Goal: Find specific fact: Find specific fact

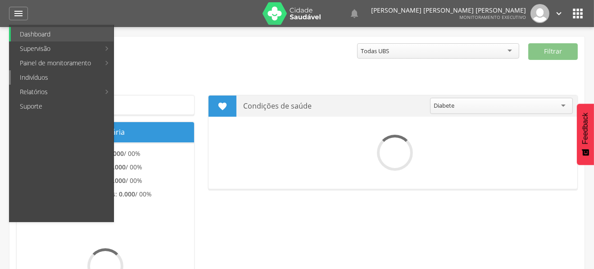
click at [27, 74] on link "Indivíduos" at bounding box center [62, 77] width 103 height 14
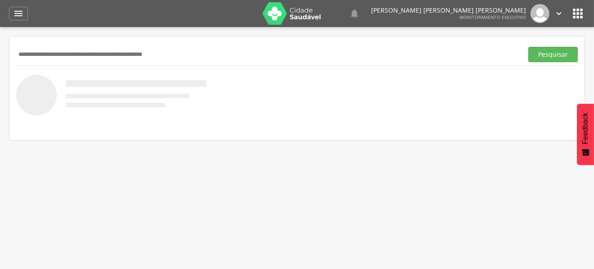
click at [124, 52] on input "text" at bounding box center [267, 54] width 503 height 15
click at [528, 47] on button "Pesquisar" at bounding box center [553, 54] width 50 height 15
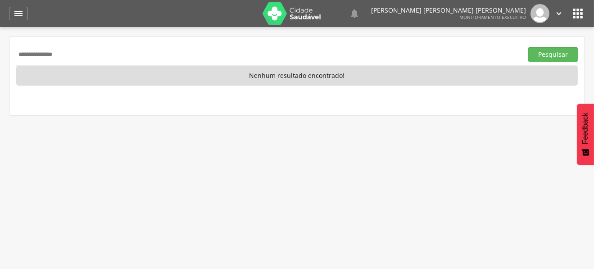
click at [51, 64] on div "**********" at bounding box center [296, 54] width 561 height 22
click at [63, 47] on input "**********" at bounding box center [267, 54] width 503 height 15
type input "**********"
click at [528, 47] on button "Pesquisar" at bounding box center [553, 54] width 50 height 15
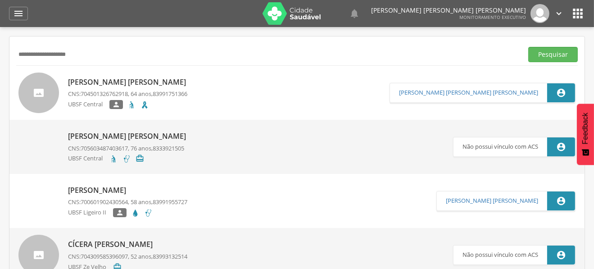
click at [116, 78] on p "[PERSON_NAME] [PERSON_NAME]" at bounding box center [129, 82] width 122 height 10
type input "**********"
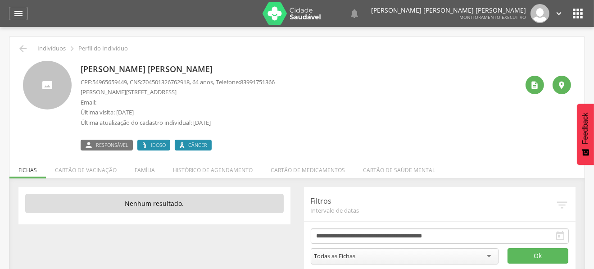
scroll to position [27, 0]
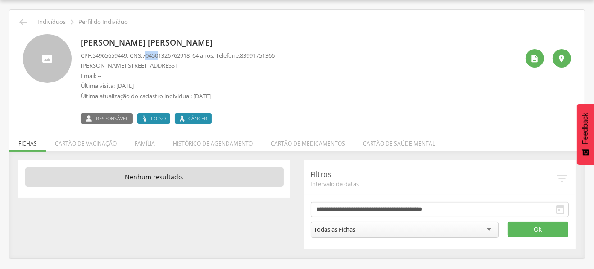
drag, startPoint x: 149, startPoint y: 55, endPoint x: 165, endPoint y: 53, distance: 15.9
click at [165, 53] on span "704501326762918" at bounding box center [165, 55] width 47 height 8
click at [151, 57] on span "704501326762918" at bounding box center [165, 55] width 47 height 8
drag, startPoint x: 147, startPoint y: 56, endPoint x: 197, endPoint y: 54, distance: 50.4
click at [197, 54] on p "CPF: 54965659449 , CNS: [PHONE_NUMBER] , 64 anos, Telefone: [PHONE_NUMBER]" at bounding box center [178, 55] width 194 height 9
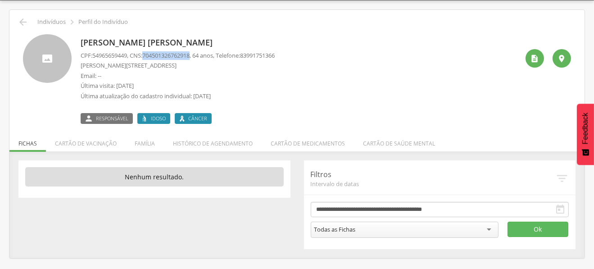
copy p "704501326762918"
click at [22, 19] on icon "" at bounding box center [23, 22] width 11 height 11
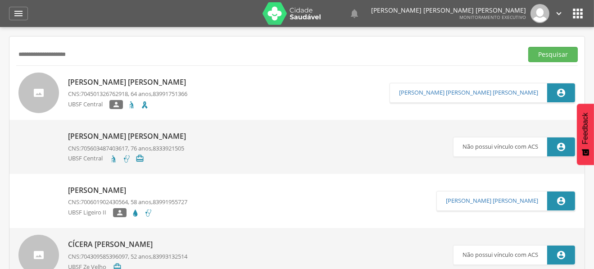
click at [65, 52] on input "**********" at bounding box center [267, 54] width 503 height 15
type input "**********"
click at [528, 47] on button "Pesquisar" at bounding box center [553, 54] width 50 height 15
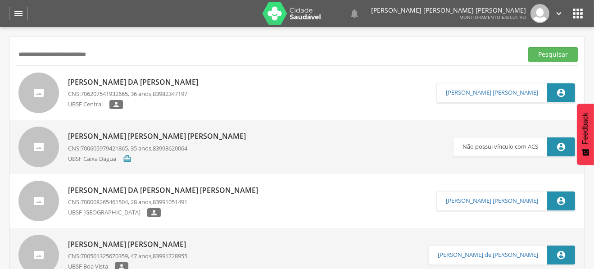
click at [156, 77] on p "[PERSON_NAME] da [PERSON_NAME]" at bounding box center [135, 82] width 135 height 10
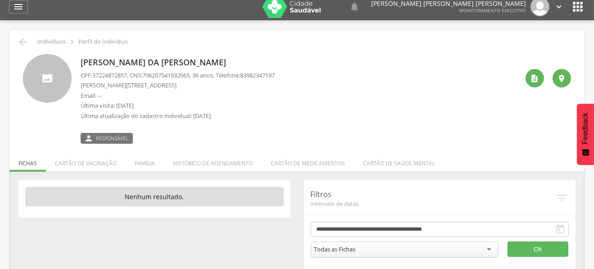
scroll to position [27, 0]
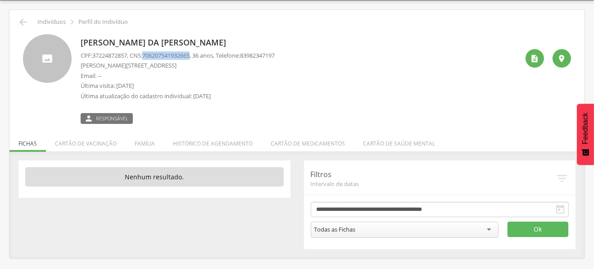
drag, startPoint x: 149, startPoint y: 55, endPoint x: 197, endPoint y: 56, distance: 48.6
click at [189, 56] on span "706207541932665" at bounding box center [165, 55] width 47 height 8
copy span "706207541932665"
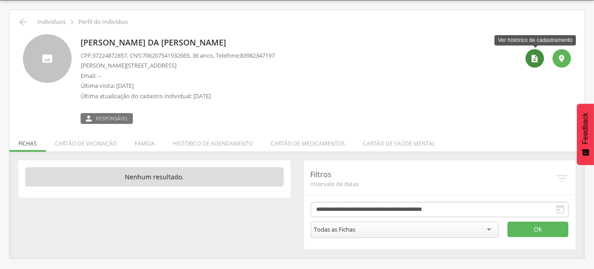
click at [536, 55] on icon "" at bounding box center [534, 58] width 9 height 9
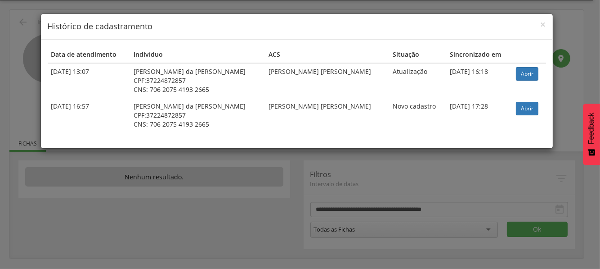
click at [527, 99] on td "Abrir" at bounding box center [530, 115] width 34 height 35
click at [527, 105] on link "Abrir" at bounding box center [527, 109] width 23 height 14
click at [370, 185] on div "× Histórico de cadastramento Data de atendimento Indivíduo ACS Situação Sincron…" at bounding box center [300, 134] width 600 height 269
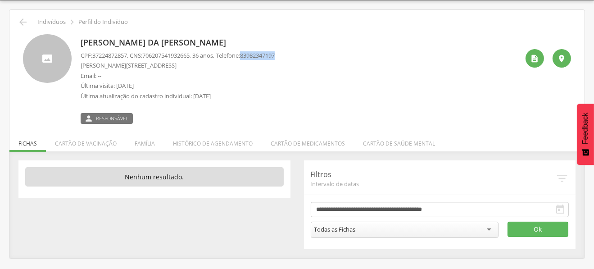
drag, startPoint x: 251, startPoint y: 53, endPoint x: 295, endPoint y: 54, distance: 44.1
click at [295, 54] on div "[PERSON_NAME] da [PERSON_NAME] CPF: 37224872857 , CNS: [PHONE_NUMBER] , 36 anos…" at bounding box center [300, 79] width 438 height 90
copy p "83982347197"
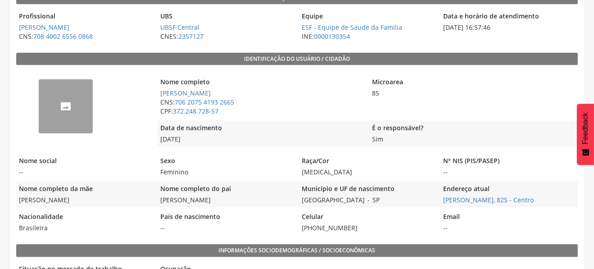
scroll to position [180, 0]
